Goal: Use online tool/utility: Utilize a website feature to perform a specific function

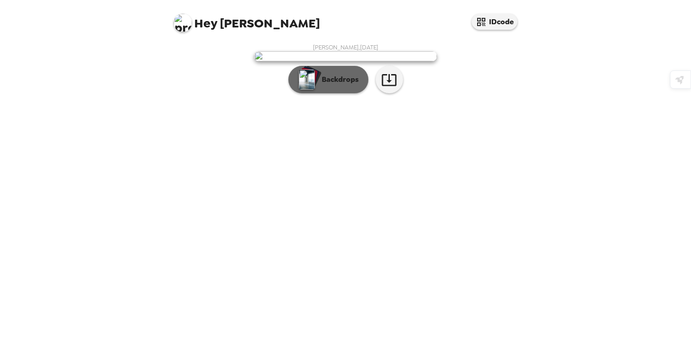
click at [334, 85] on p "Backdrops" at bounding box center [338, 79] width 42 height 11
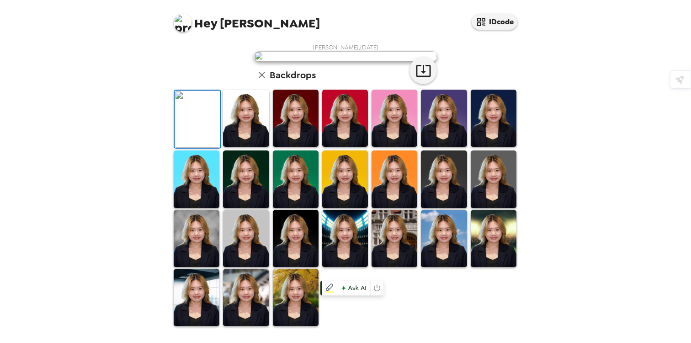
scroll to position [82, 0]
click at [238, 147] on img at bounding box center [246, 118] width 46 height 57
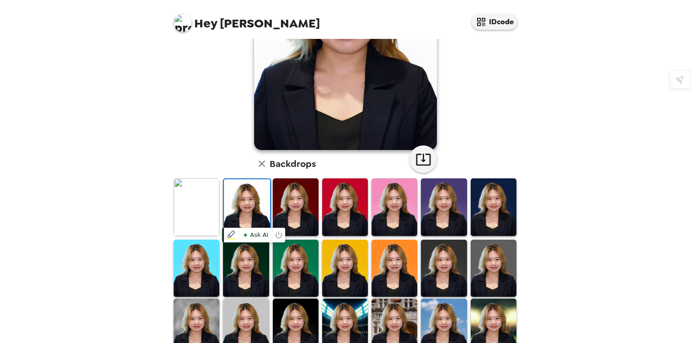
scroll to position [129, 0]
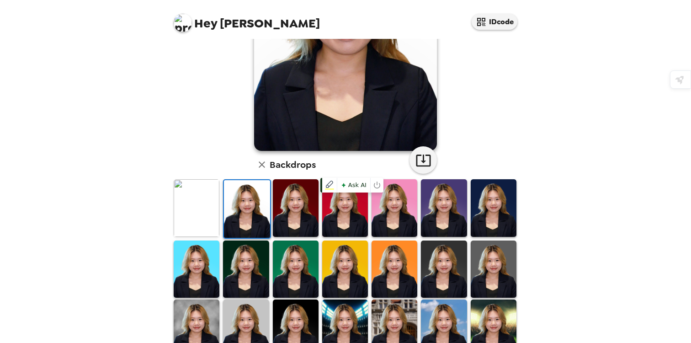
click at [393, 211] on img at bounding box center [395, 207] width 46 height 57
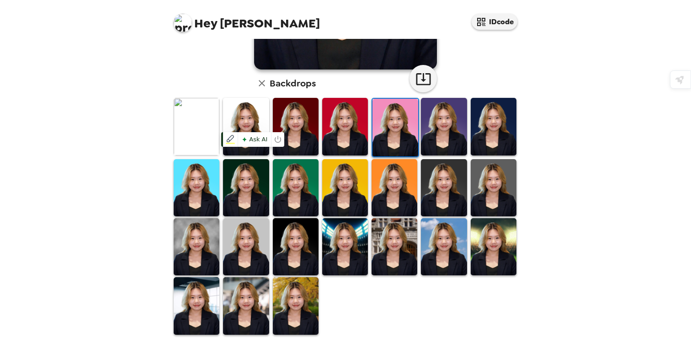
scroll to position [217, 0]
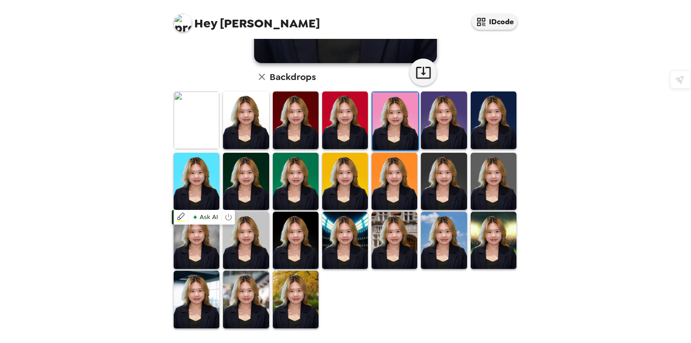
click at [191, 241] on img at bounding box center [197, 240] width 46 height 57
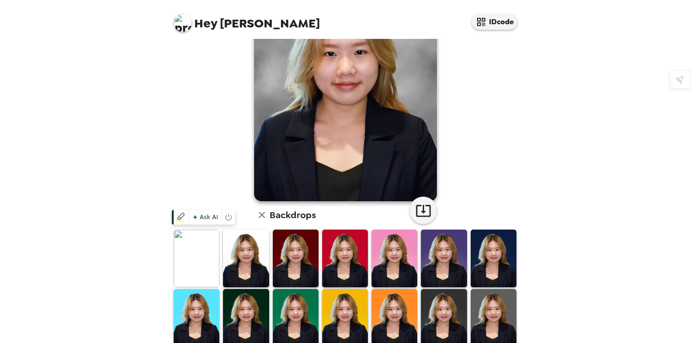
scroll to position [75, 0]
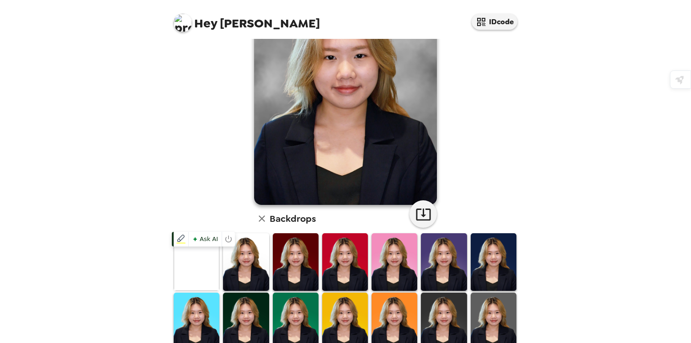
click at [191, 276] on img at bounding box center [197, 261] width 46 height 57
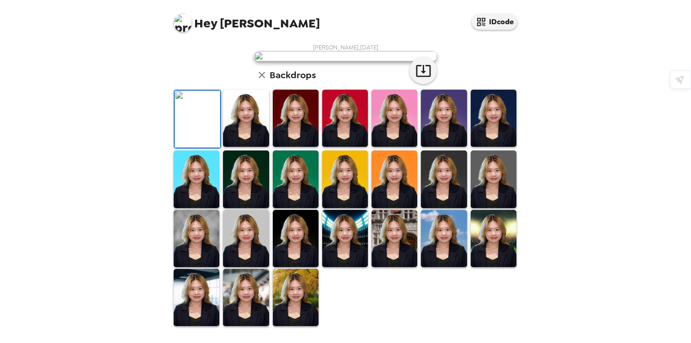
scroll to position [148, 0]
click at [232, 147] on img at bounding box center [246, 118] width 46 height 57
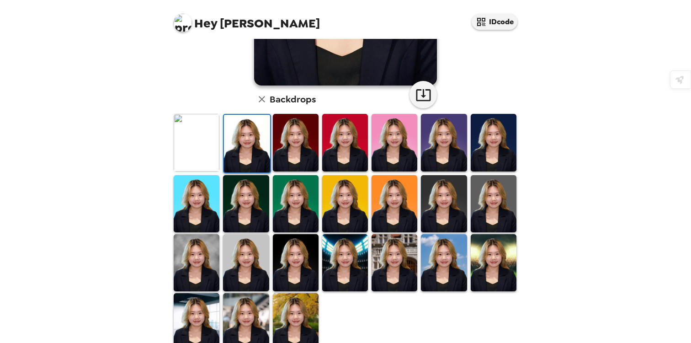
scroll to position [217, 0]
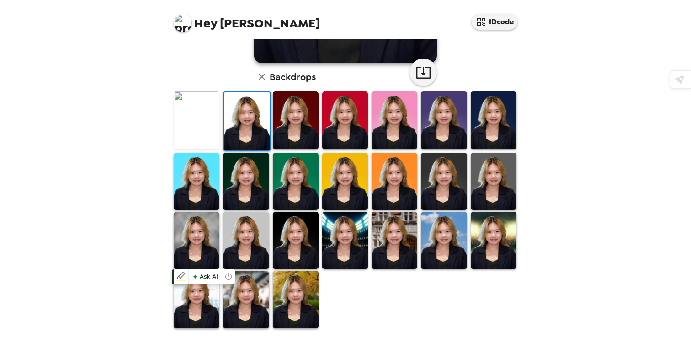
click at [207, 293] on img at bounding box center [197, 299] width 46 height 57
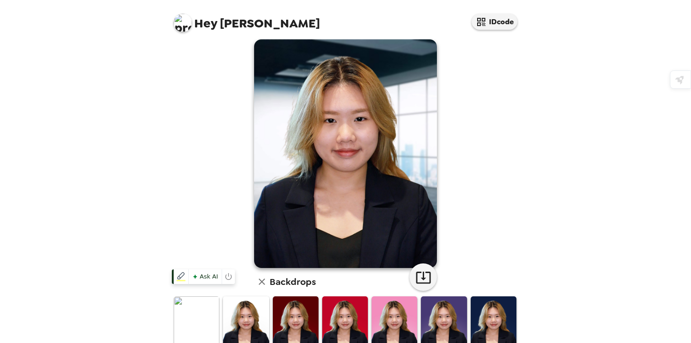
scroll to position [0, 0]
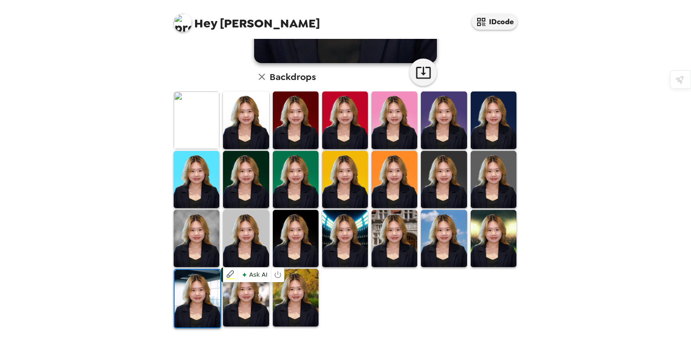
click at [247, 320] on img at bounding box center [246, 297] width 46 height 57
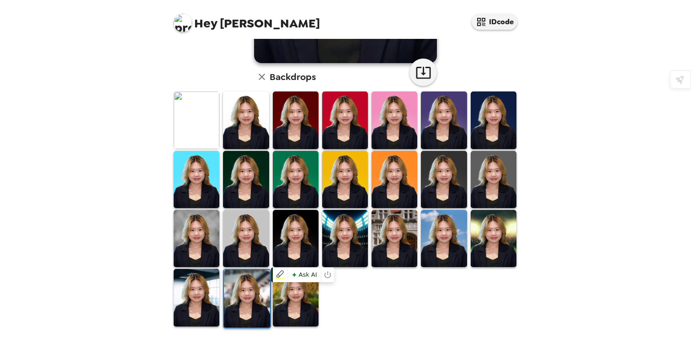
click at [282, 292] on img at bounding box center [296, 297] width 46 height 57
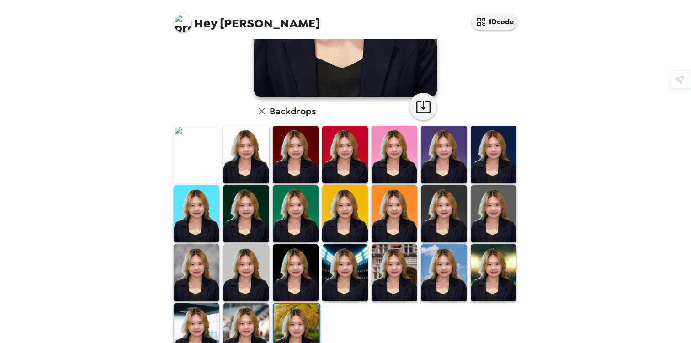
scroll to position [217, 0]
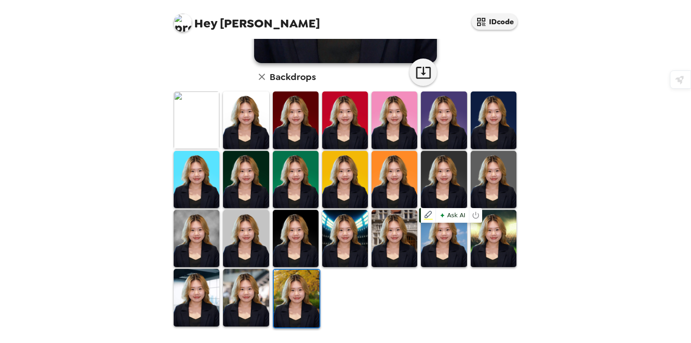
click at [486, 254] on img at bounding box center [494, 238] width 46 height 57
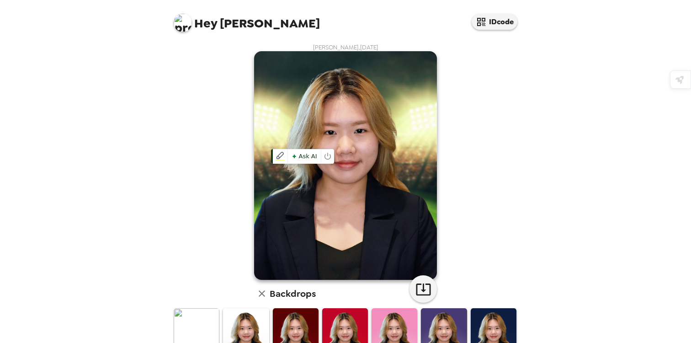
scroll to position [55, 0]
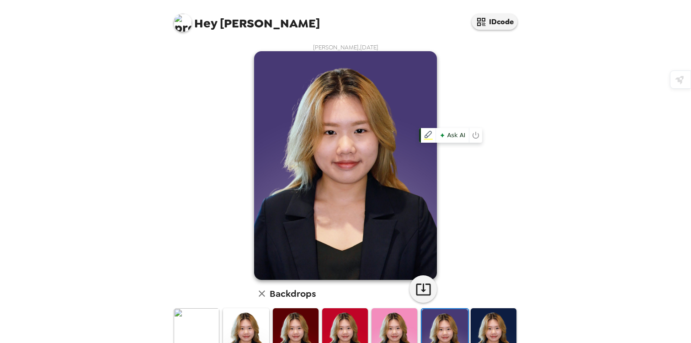
scroll to position [170, 0]
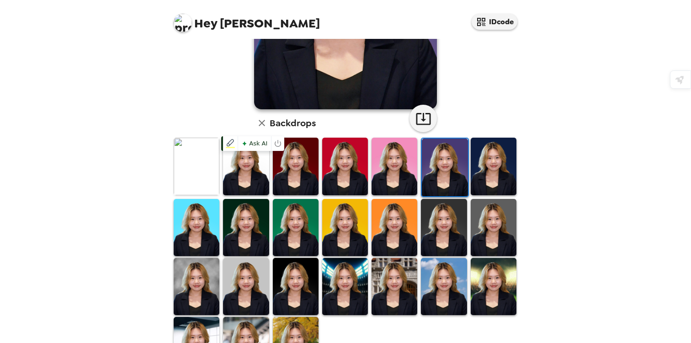
click at [242, 177] on img at bounding box center [246, 166] width 46 height 57
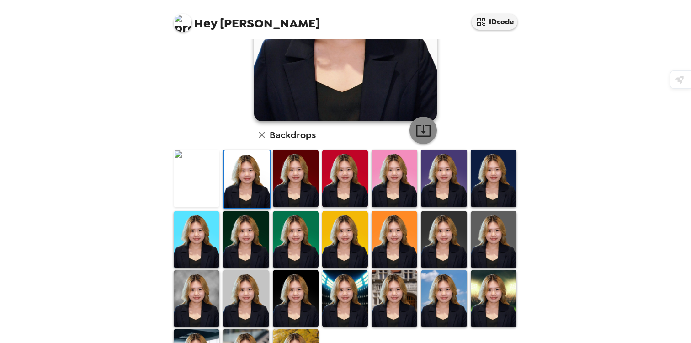
scroll to position [159, 0]
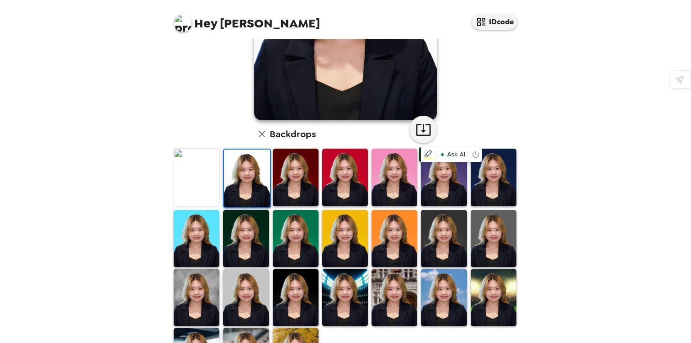
click at [434, 179] on img at bounding box center [444, 177] width 46 height 57
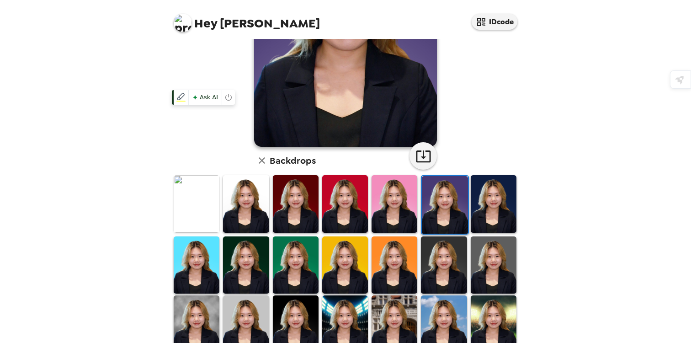
scroll to position [119, 0]
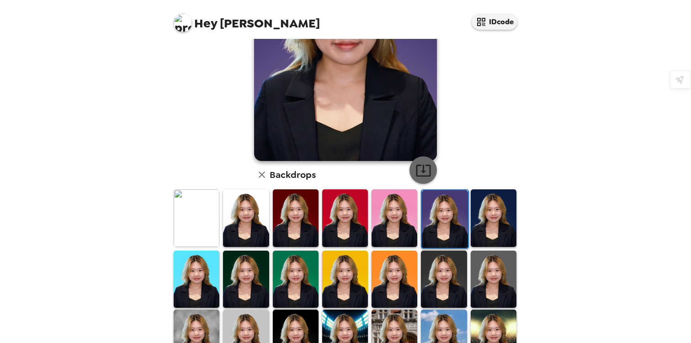
click at [424, 166] on icon "button" at bounding box center [423, 170] width 16 height 16
click at [202, 210] on img at bounding box center [197, 217] width 46 height 57
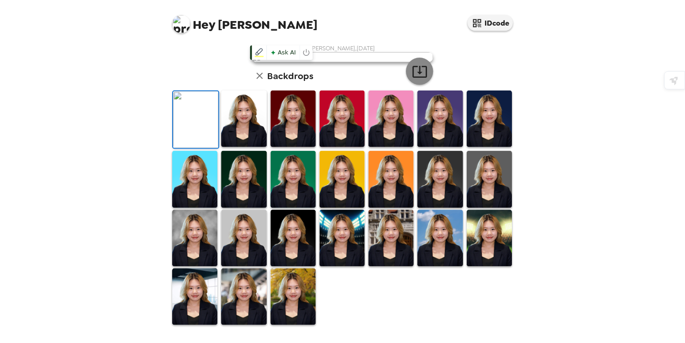
scroll to position [0, 0]
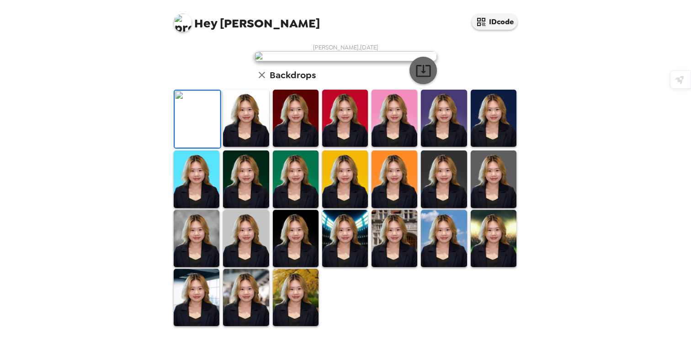
click at [425, 79] on icon "button" at bounding box center [423, 71] width 16 height 16
click at [249, 320] on span "Ask AI" at bounding box center [254, 314] width 29 height 12
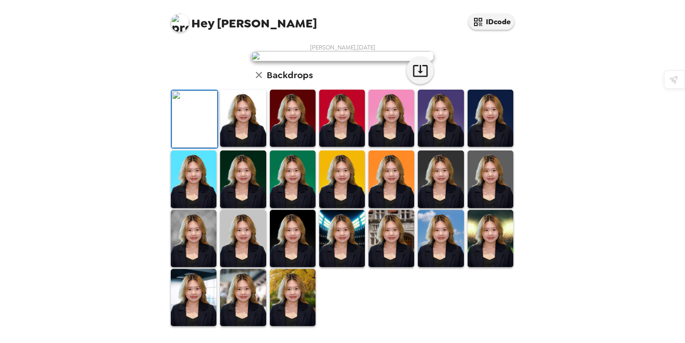
click at [201, 232] on div "[PERSON_NAME] , [DATE] Backdrops" at bounding box center [342, 184] width 347 height 283
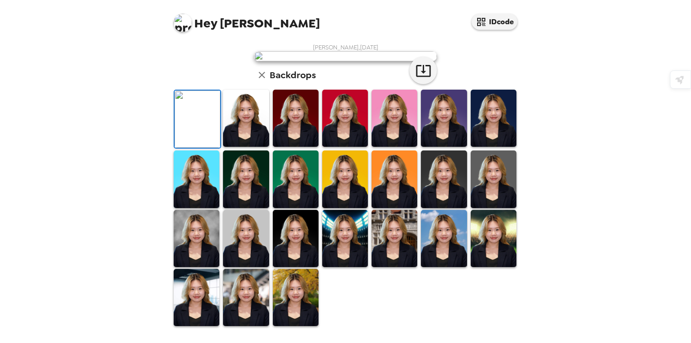
scroll to position [94, 0]
click at [240, 147] on img at bounding box center [246, 118] width 46 height 57
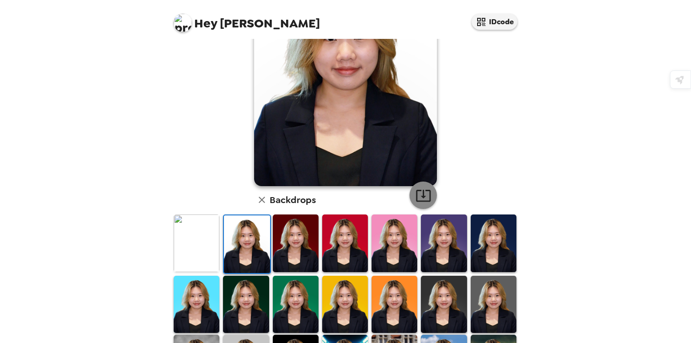
click at [424, 195] on icon "button" at bounding box center [423, 195] width 16 height 16
